Goal: Task Accomplishment & Management: Manage account settings

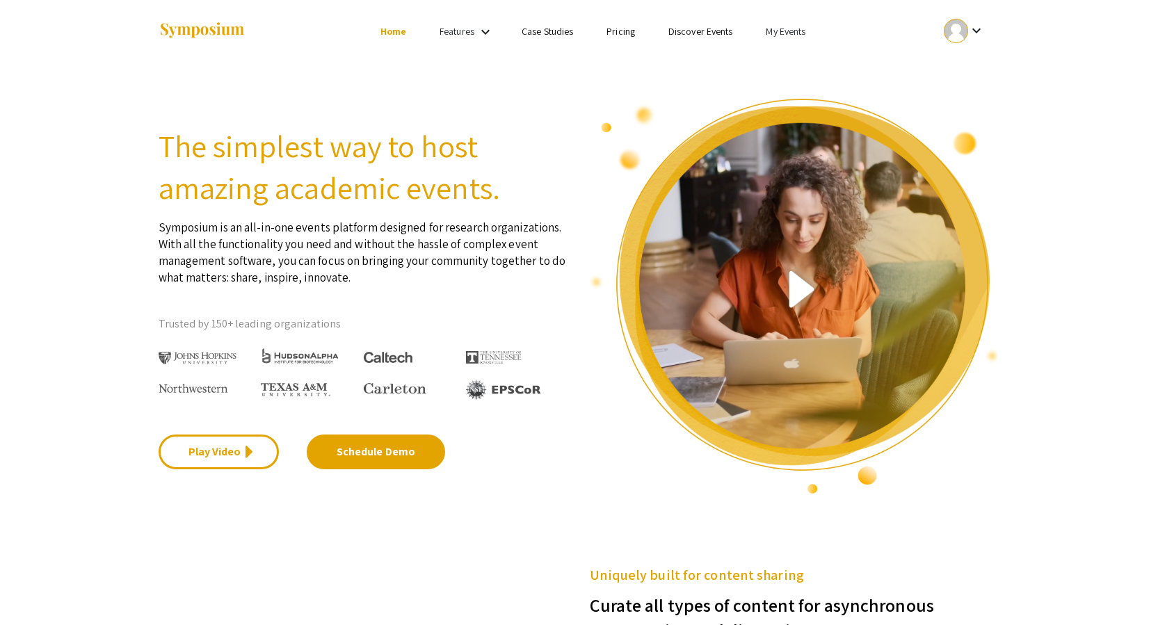
click at [794, 30] on link "My Events" at bounding box center [786, 31] width 40 height 13
click at [812, 65] on button "Events I've organized" at bounding box center [808, 61] width 119 height 33
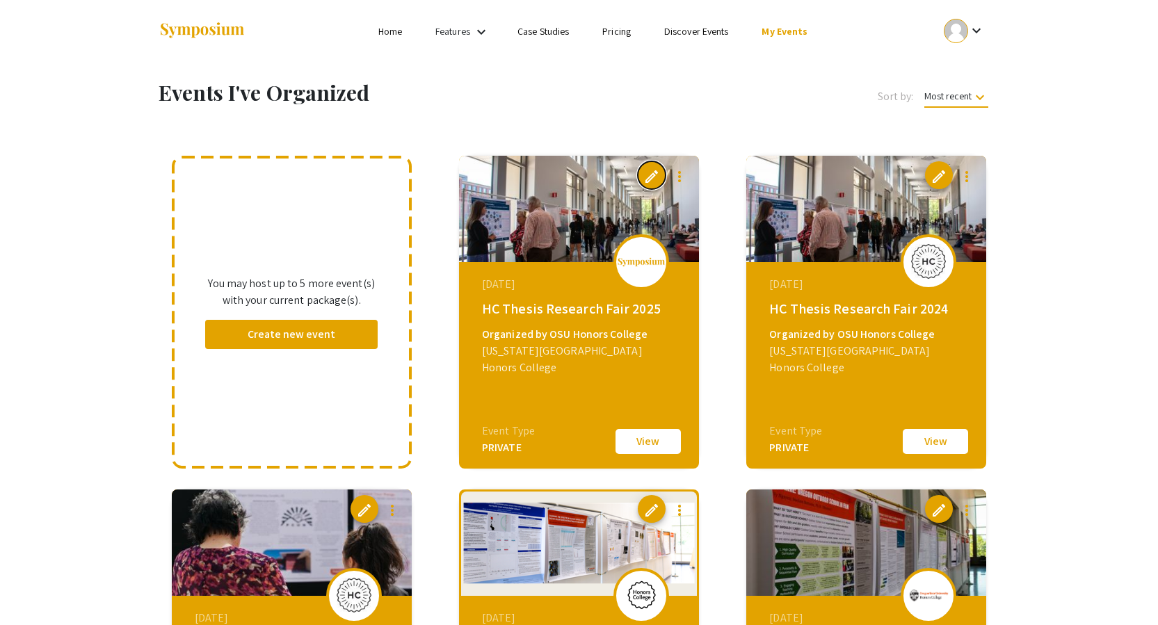
click at [651, 171] on span "edit" at bounding box center [651, 176] width 17 height 17
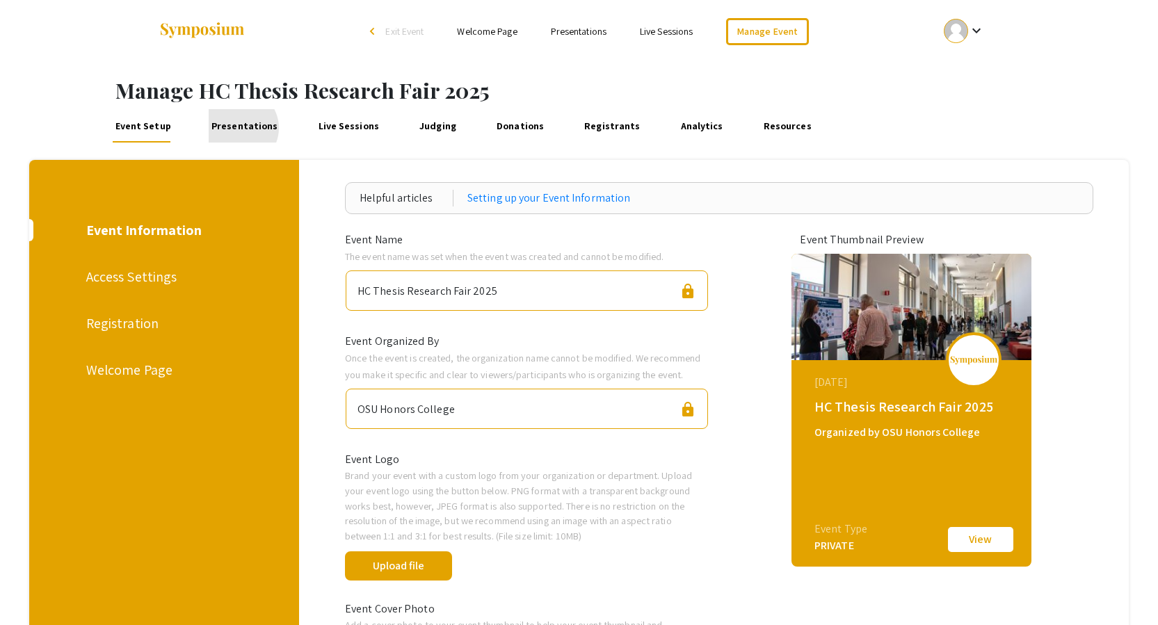
click at [237, 128] on link "Presentations" at bounding box center [245, 125] width 72 height 33
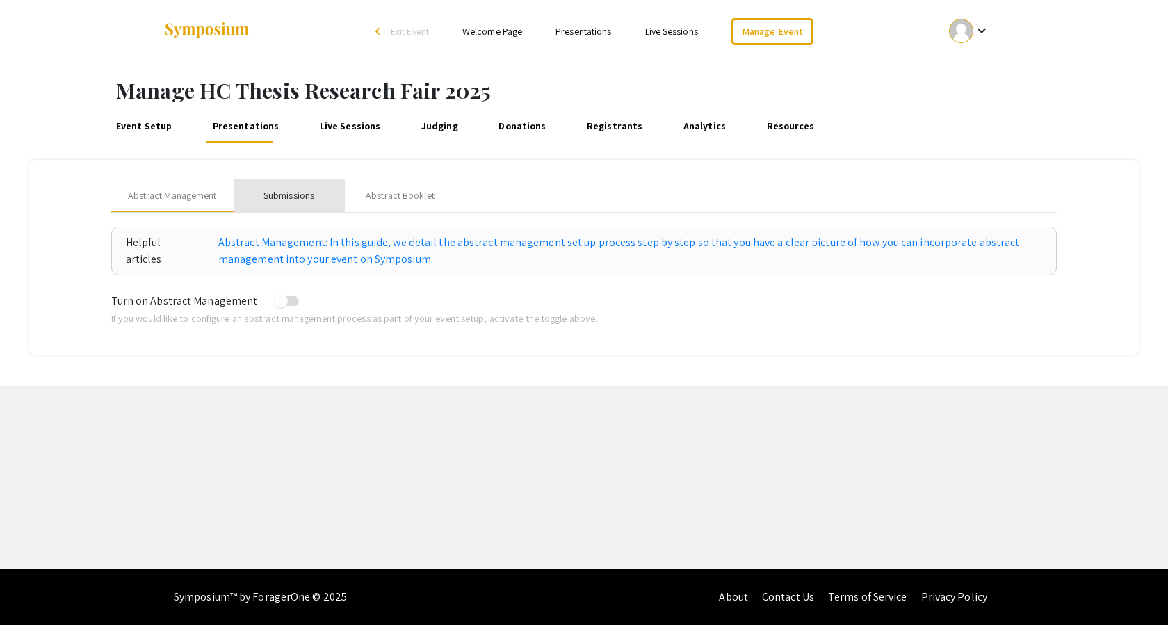
click at [280, 202] on div "Submissions" at bounding box center [289, 195] width 51 height 15
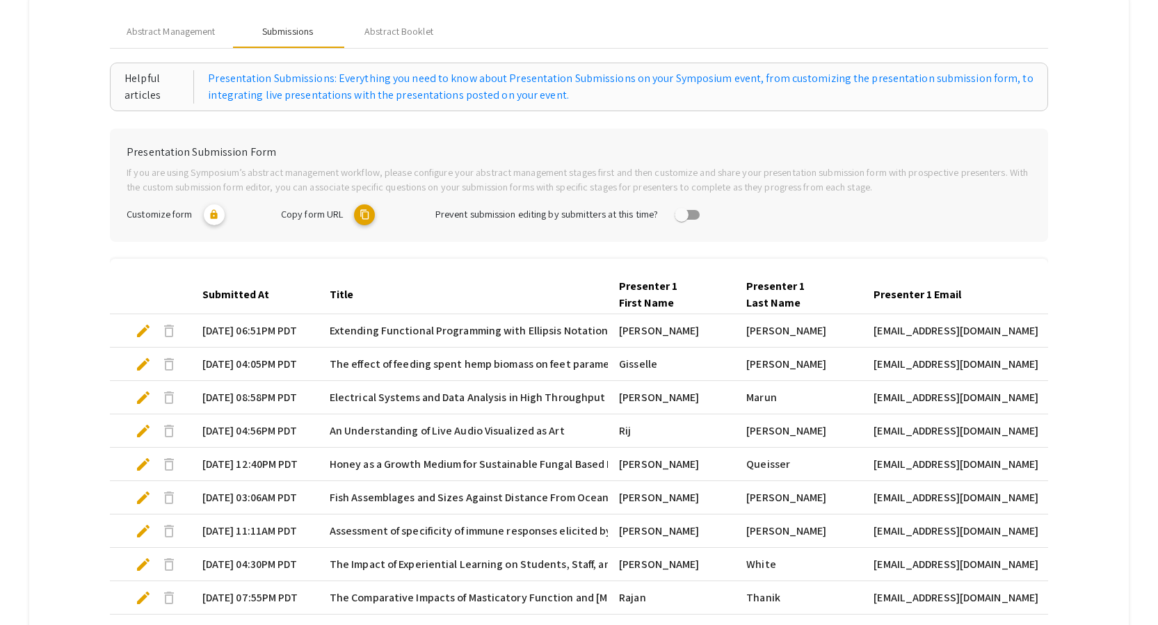
scroll to position [359, 0]
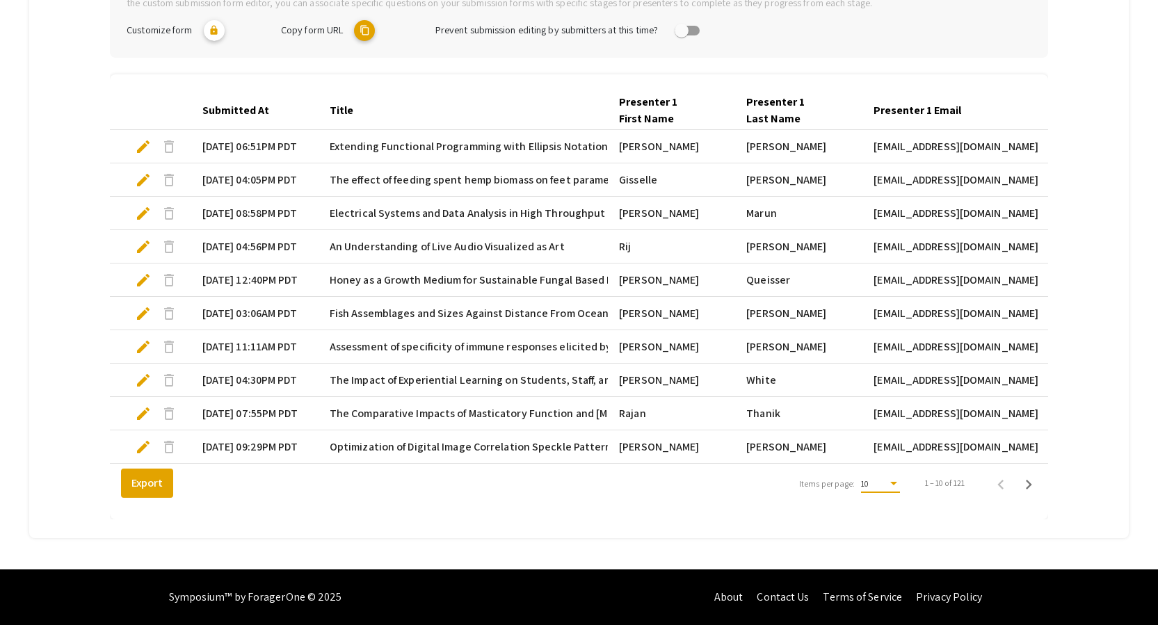
click at [897, 480] on div "Items per page:" at bounding box center [893, 484] width 13 height 10
click at [876, 513] on span "25" at bounding box center [887, 509] width 39 height 25
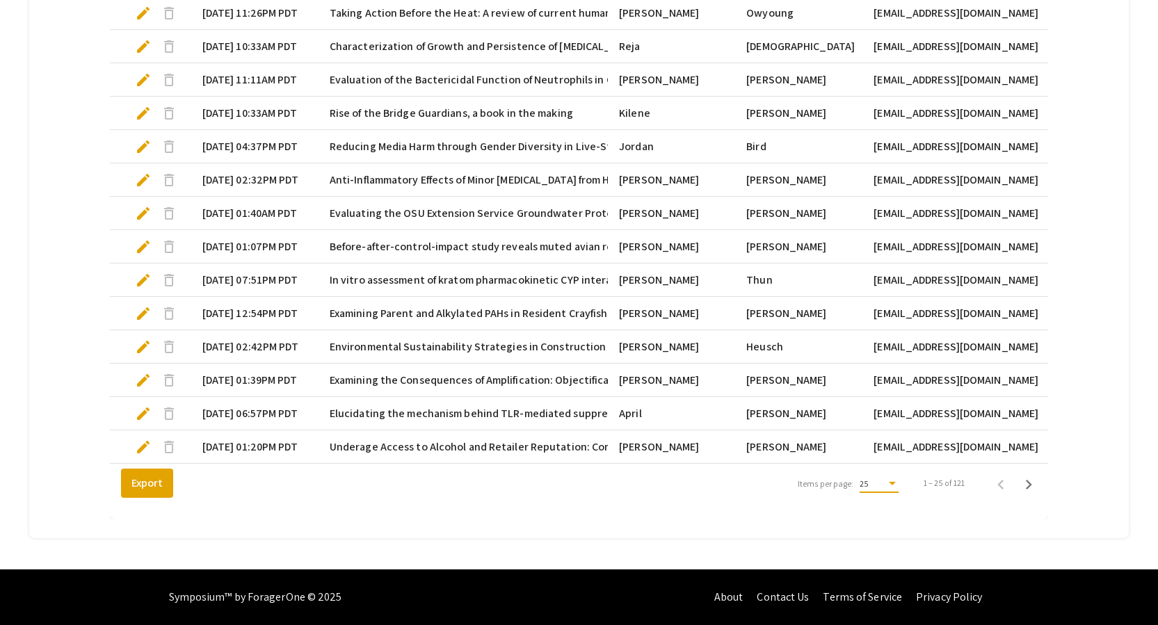
scroll to position [860, 0]
click at [1038, 478] on icon "Next page" at bounding box center [1028, 484] width 19 height 19
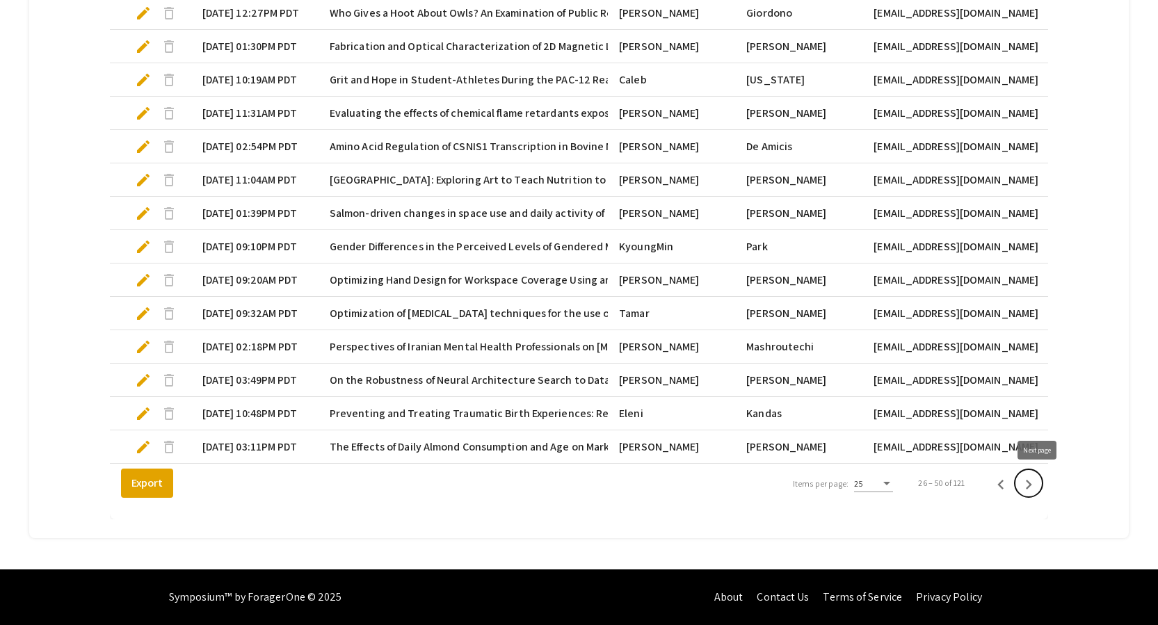
click at [1038, 485] on icon "Next page" at bounding box center [1028, 484] width 19 height 19
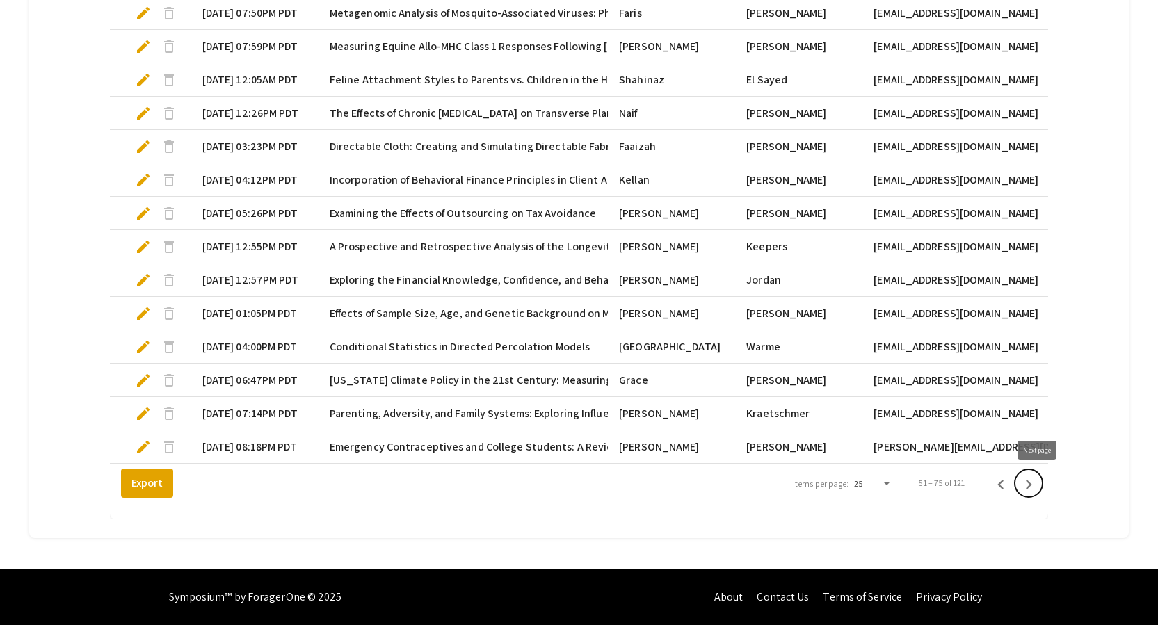
click at [1038, 485] on icon "Next page" at bounding box center [1028, 484] width 19 height 19
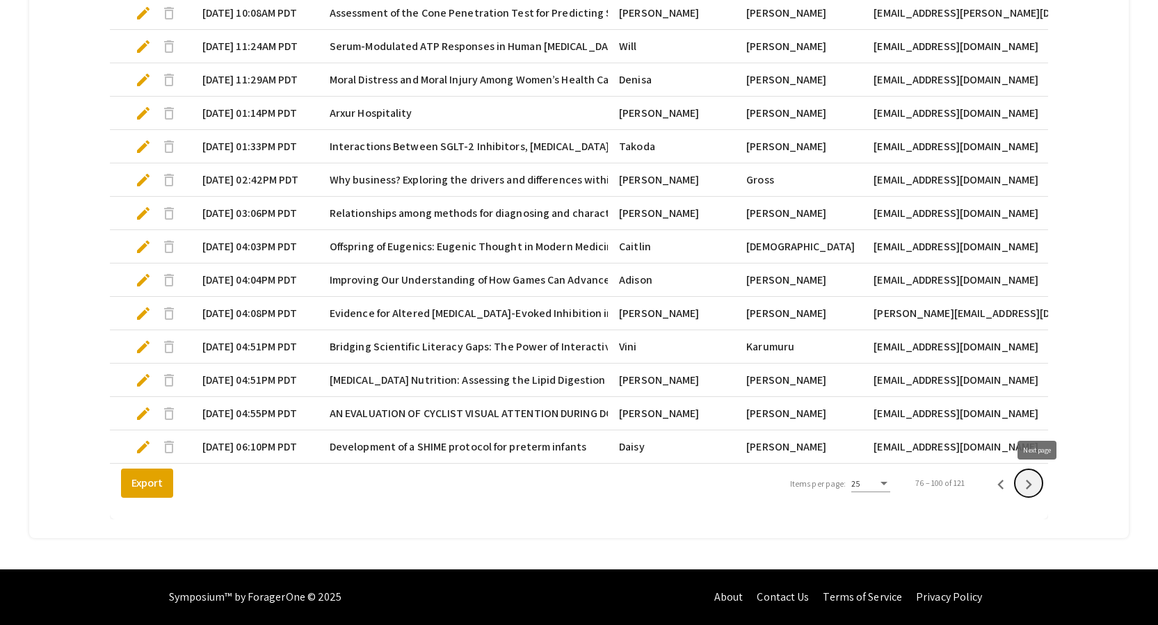
click at [1038, 485] on icon "Next page" at bounding box center [1028, 484] width 19 height 19
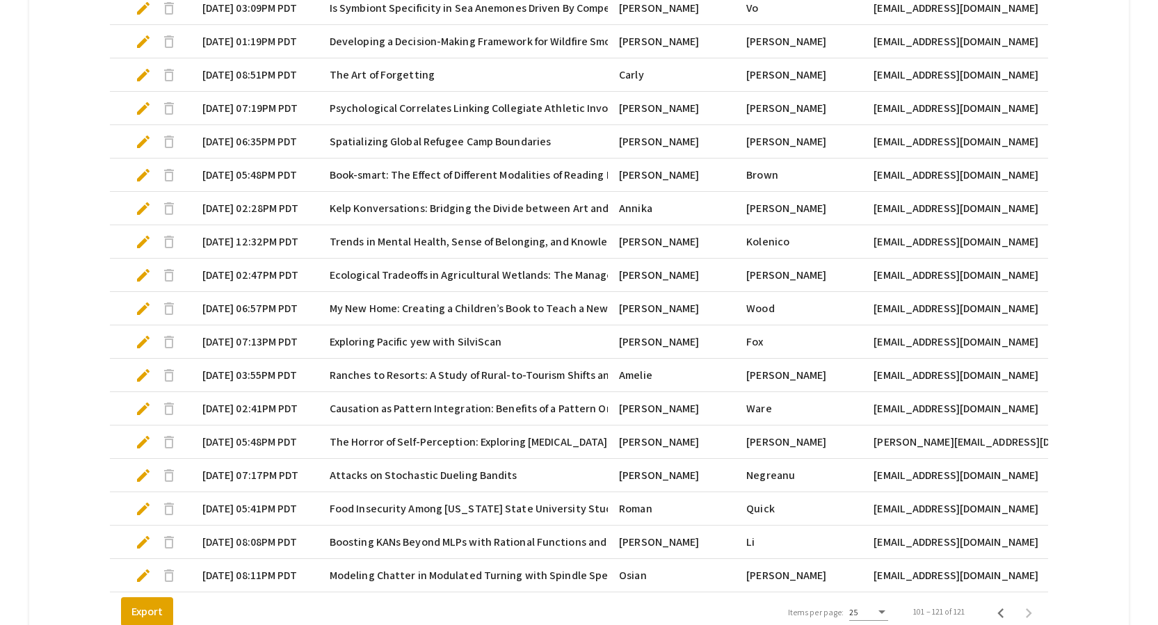
scroll to position [657, 0]
